Goal: Task Accomplishment & Management: Use online tool/utility

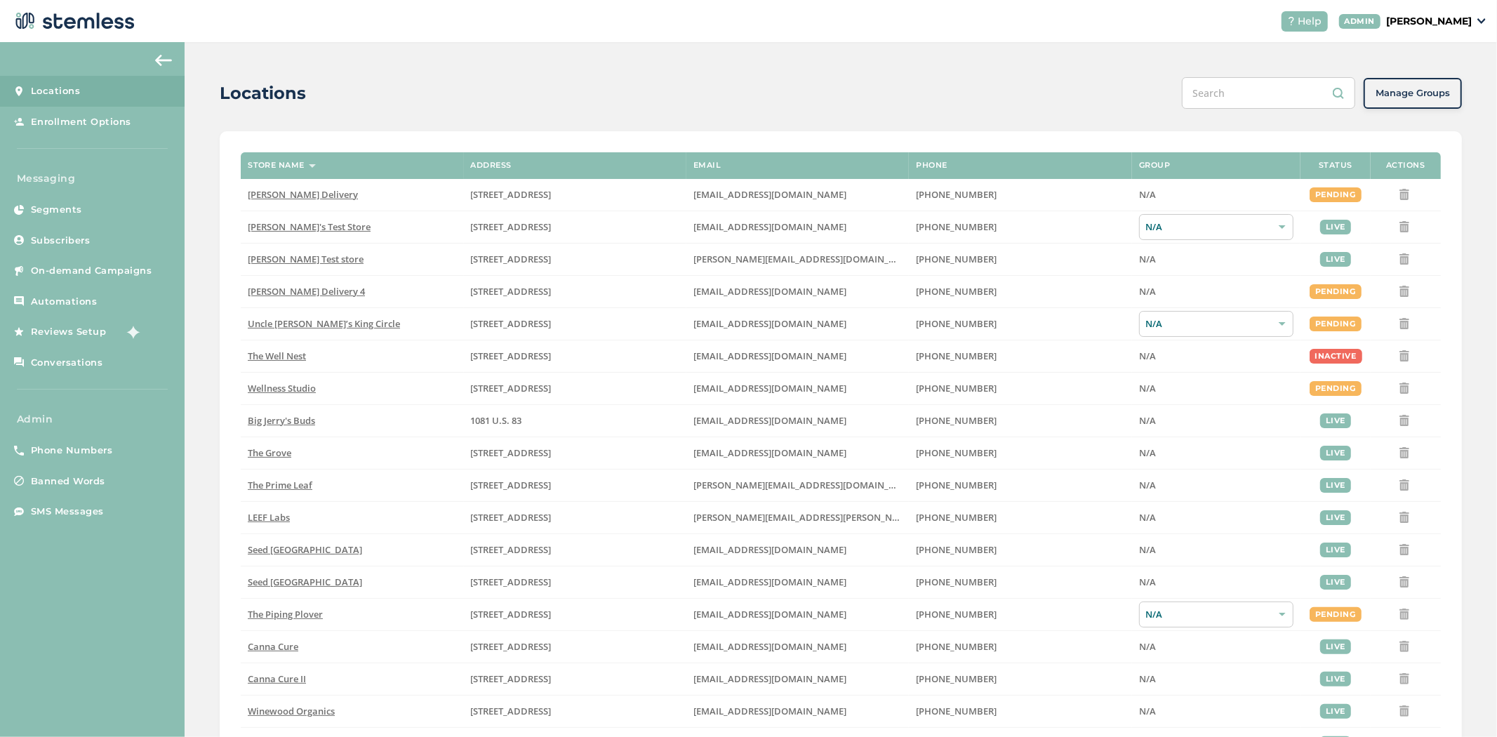
click at [1445, 26] on p "[PERSON_NAME]" at bounding box center [1429, 21] width 86 height 15
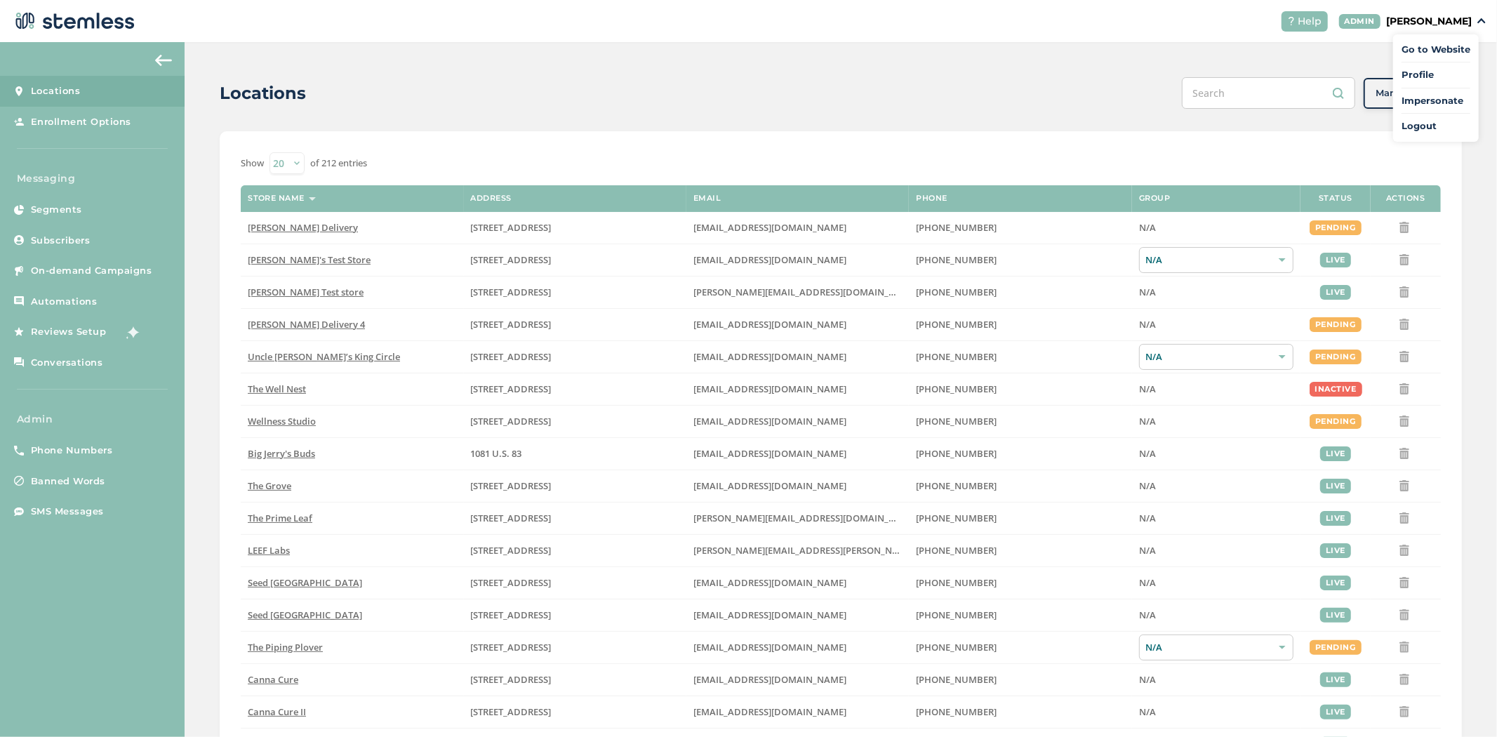
click at [1425, 100] on span "Impersonate" at bounding box center [1436, 101] width 69 height 14
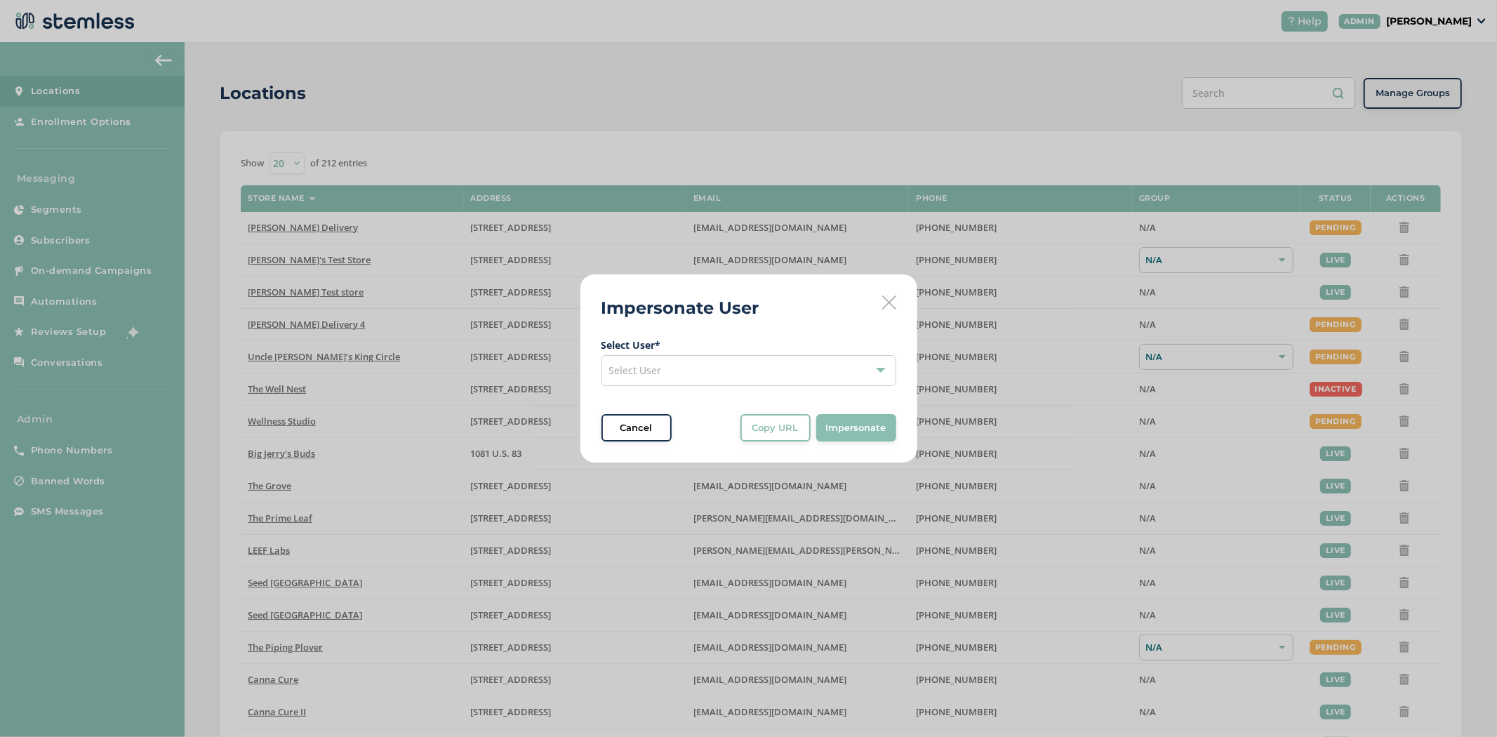
click at [802, 366] on div "Select User" at bounding box center [749, 370] width 295 height 31
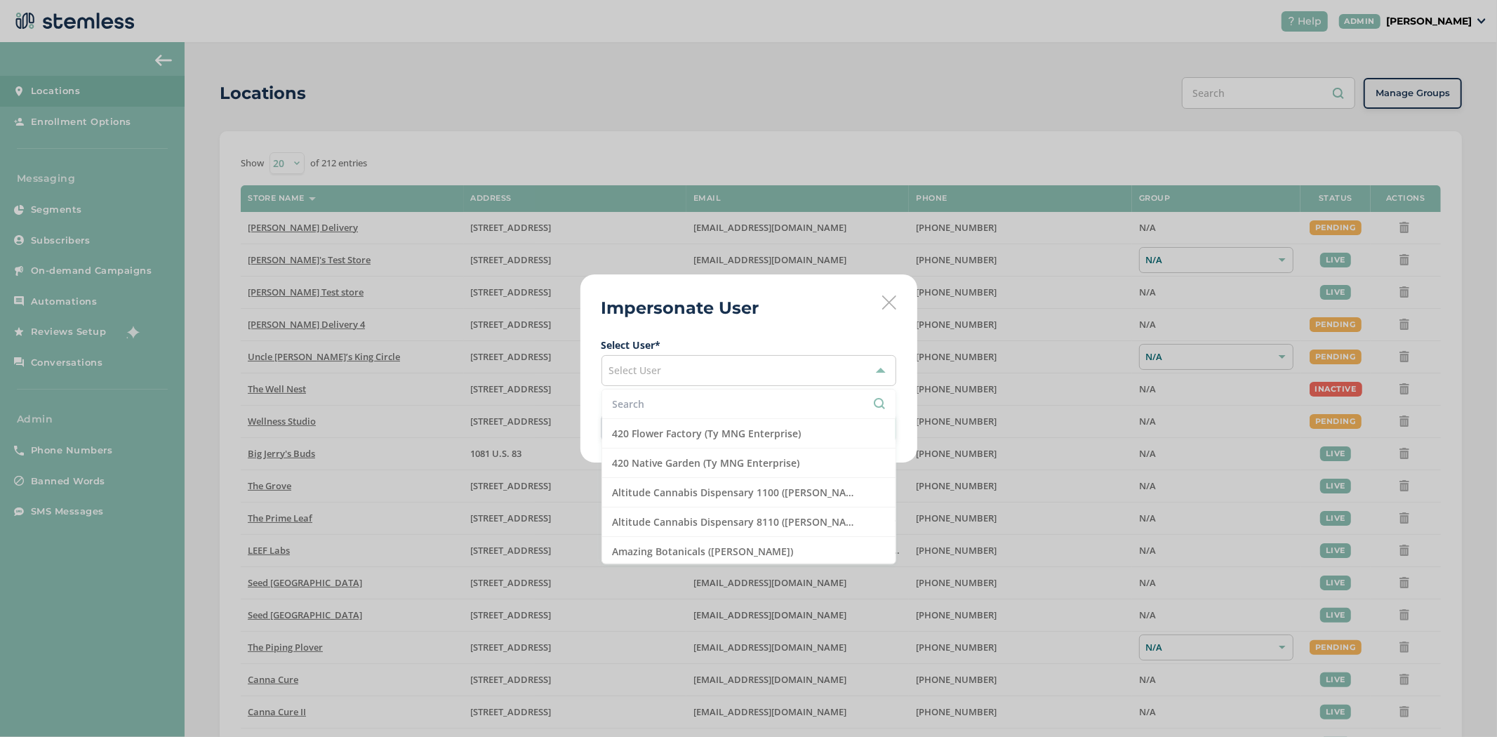
drag, startPoint x: 731, startPoint y: 395, endPoint x: 722, endPoint y: 404, distance: 13.4
click at [731, 396] on li at bounding box center [748, 404] width 293 height 29
click at [722, 404] on input "text" at bounding box center [749, 404] width 272 height 15
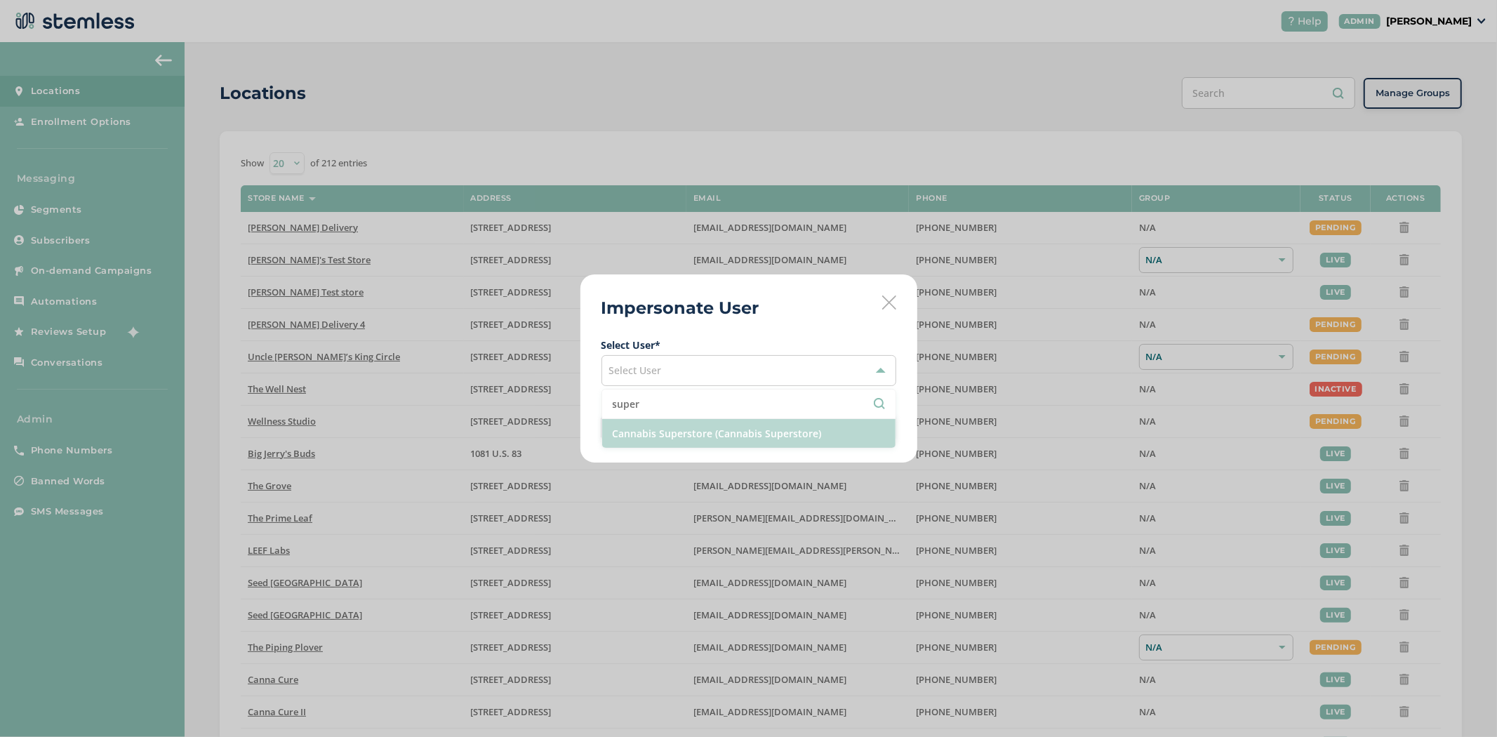
type input "super"
click at [756, 432] on li "Cannabis Superstore (Cannabis Superstore)" at bounding box center [748, 433] width 293 height 29
click at [847, 424] on span "Impersonate" at bounding box center [856, 428] width 60 height 14
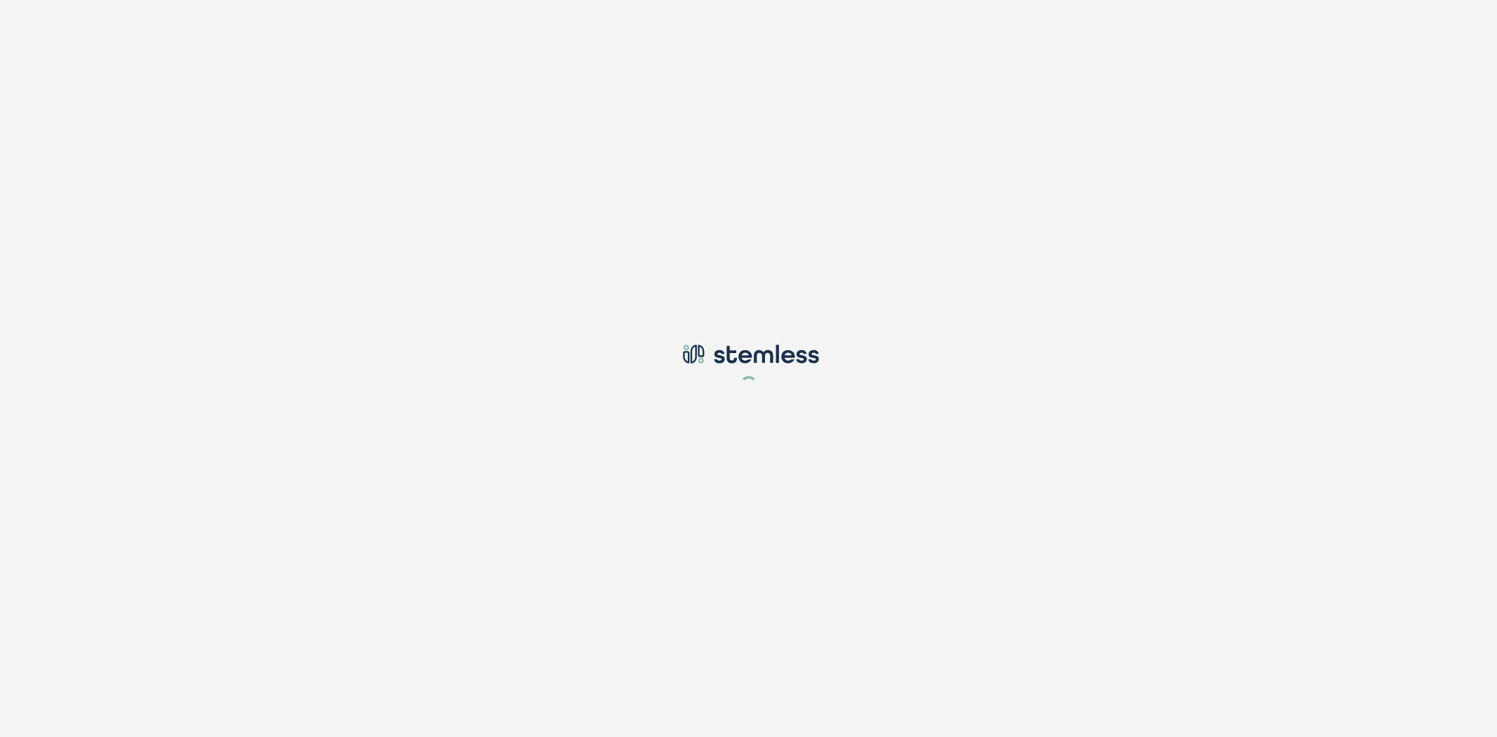
type input "[PERSON_NAME][EMAIL_ADDRESS][DOMAIN_NAME]"
